Goal: Task Accomplishment & Management: Manage account settings

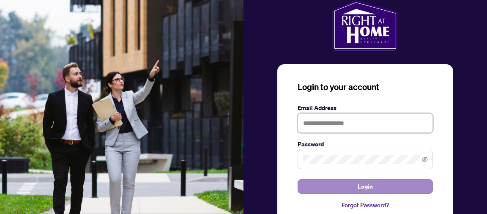
type input "**********"
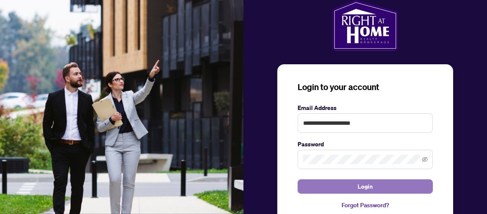
click at [373, 183] on button "Login" at bounding box center [365, 186] width 135 height 14
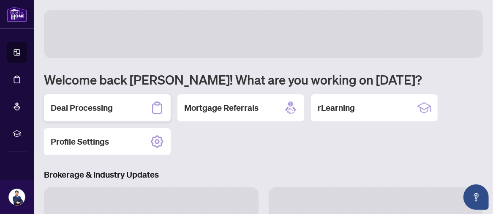
click at [98, 106] on h2 "Deal Processing" at bounding box center [82, 108] width 62 height 12
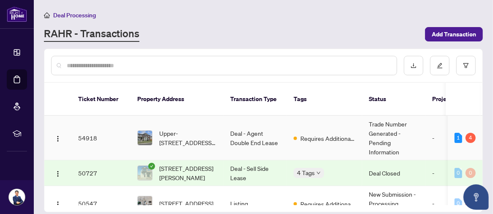
click at [224, 134] on td "Deal - Agent Double End Lease" at bounding box center [255, 138] width 63 height 44
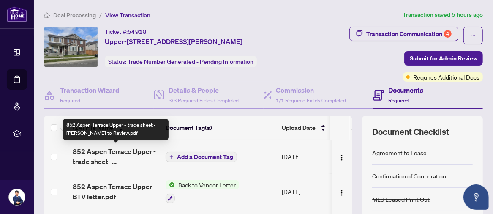
click at [120, 161] on span "852 Aspen Terrace Upper - trade sheet - [PERSON_NAME] to Review.pdf" at bounding box center [116, 156] width 86 height 20
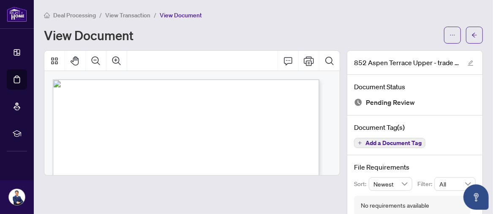
click at [190, 133] on span "Address" at bounding box center [185, 134] width 10 height 3
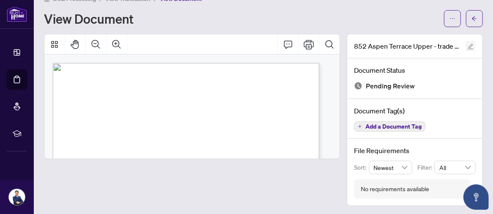
click at [468, 47] on icon "edit" at bounding box center [471, 47] width 6 height 6
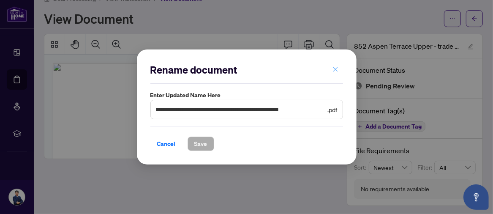
click at [338, 70] on icon "close" at bounding box center [336, 69] width 6 height 6
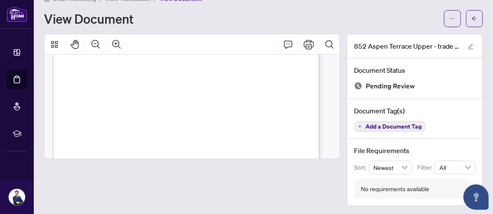
scroll to position [211, 0]
click at [254, 104] on span "Signature:_____________________________________________" at bounding box center [262, 103] width 89 height 3
click at [257, 102] on span "Signature:_____________________________________________" at bounding box center [262, 103] width 89 height 3
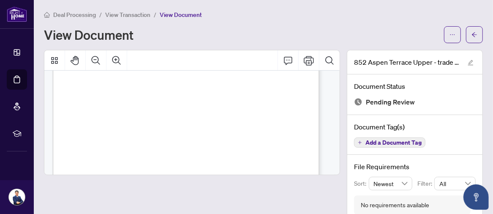
scroll to position [0, 0]
click at [468, 61] on icon "edit" at bounding box center [470, 62] width 5 height 5
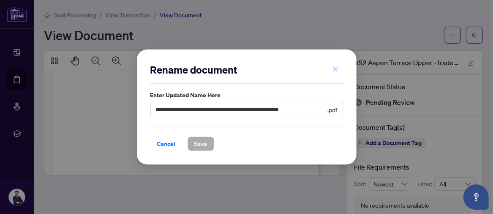
click at [331, 70] on button "button" at bounding box center [335, 69] width 17 height 14
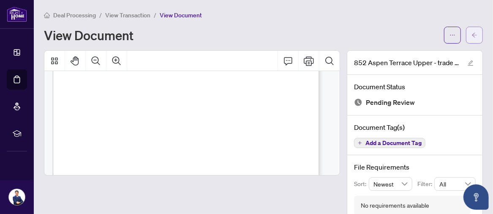
click at [466, 34] on button "button" at bounding box center [474, 35] width 17 height 17
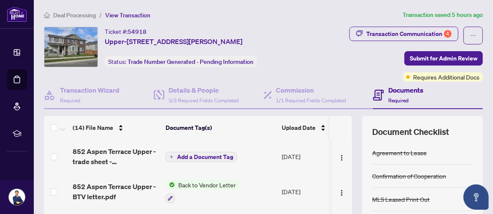
click at [212, 184] on span "Back to Vendor Letter" at bounding box center [207, 184] width 64 height 9
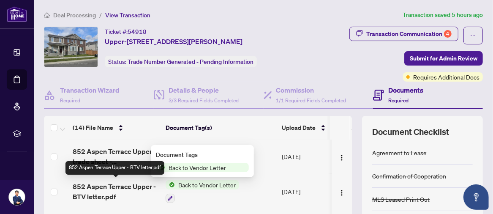
click at [118, 186] on span "852 Aspen Terrace Upper - BTV letter.pdf" at bounding box center [116, 191] width 86 height 20
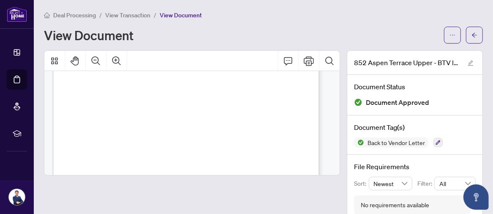
scroll to position [264, 0]
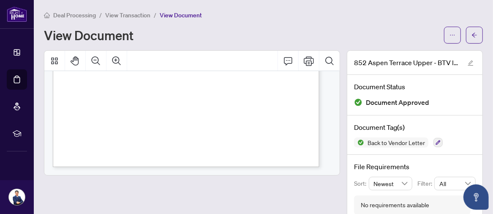
click at [123, 16] on span "View Transaction" at bounding box center [127, 15] width 45 height 8
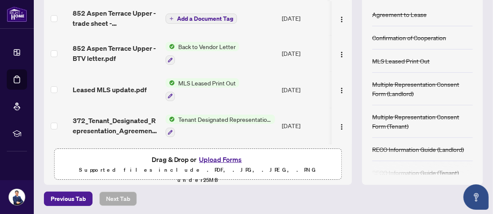
click at [206, 18] on span "Add a Document Tag" at bounding box center [205, 19] width 56 height 6
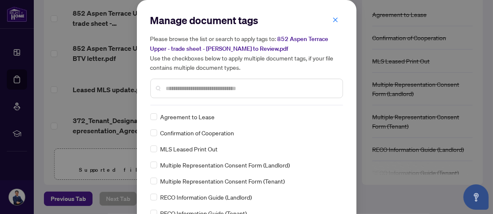
click at [179, 90] on input "text" at bounding box center [251, 88] width 170 height 9
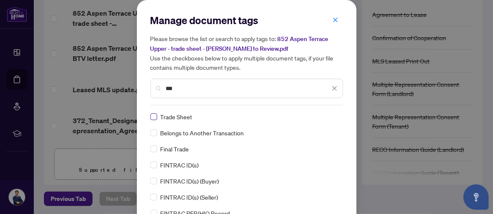
type input "***"
click at [350, 140] on div "Manage document tags Please browse the list or search to apply tags to: [STREET…" at bounding box center [247, 131] width 220 height 263
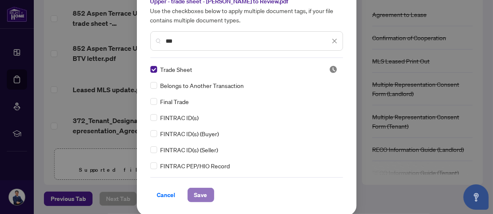
click at [201, 193] on span "Save" at bounding box center [200, 195] width 13 height 14
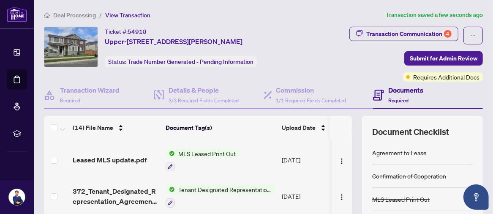
scroll to position [0, 0]
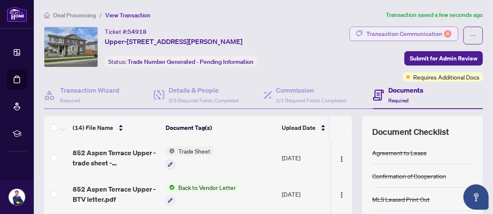
click at [390, 33] on div "Transaction Communication 4" at bounding box center [408, 34] width 85 height 14
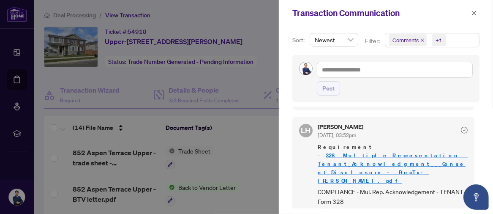
scroll to position [500, 0]
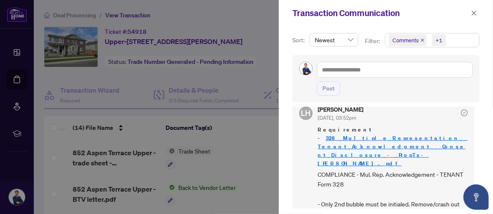
click at [368, 131] on span "Requirement - 328_Multiple_Representation__Tenant_Acknowledgment___Consent_Disc…" at bounding box center [393, 147] width 150 height 42
click at [369, 135] on link "328_Multiple_Representation__Tenant_Acknowledgment___Consent_Disclosure_-_PropT…" at bounding box center [393, 150] width 150 height 33
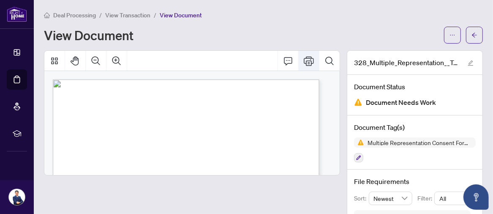
click at [304, 64] on icon "Print" at bounding box center [309, 61] width 10 height 10
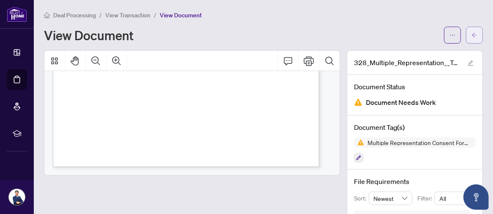
click at [466, 33] on button "button" at bounding box center [474, 35] width 17 height 17
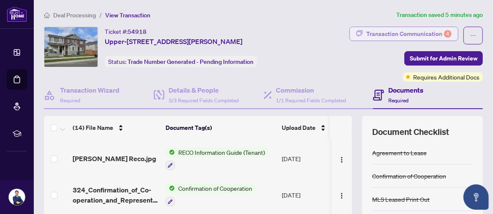
click at [391, 33] on div "Transaction Communication 4" at bounding box center [408, 34] width 85 height 14
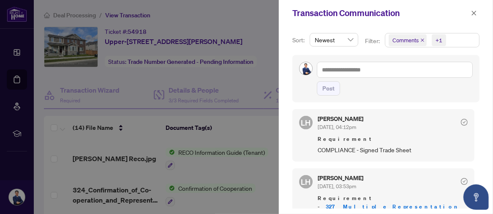
scroll to position [360, 0]
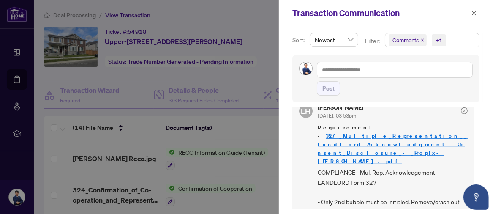
click at [359, 144] on link "327_Multiple_Representation__Landlord_Acknowledgment___Consent_Disclosure_-_Pro…" at bounding box center [393, 148] width 150 height 33
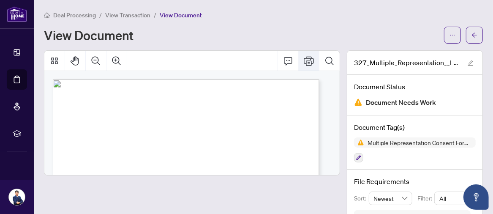
click at [304, 63] on icon "Print" at bounding box center [309, 60] width 10 height 9
click at [472, 38] on span "button" at bounding box center [475, 35] width 6 height 14
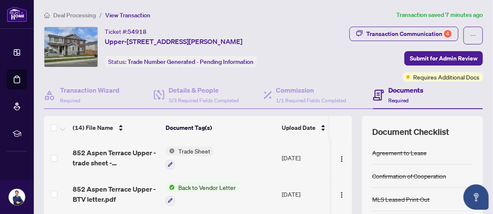
click at [115, 157] on span "852 Aspen Terrace Upper - trade sheet - [PERSON_NAME] to Review.pdf" at bounding box center [116, 157] width 86 height 20
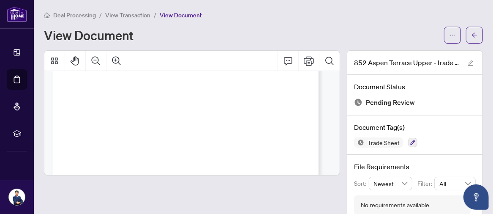
scroll to position [264, 0]
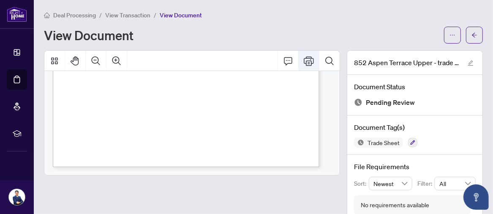
click at [307, 60] on icon "Print" at bounding box center [309, 61] width 10 height 10
click at [472, 32] on button "button" at bounding box center [474, 35] width 17 height 17
